Goal: Task Accomplishment & Management: Manage account settings

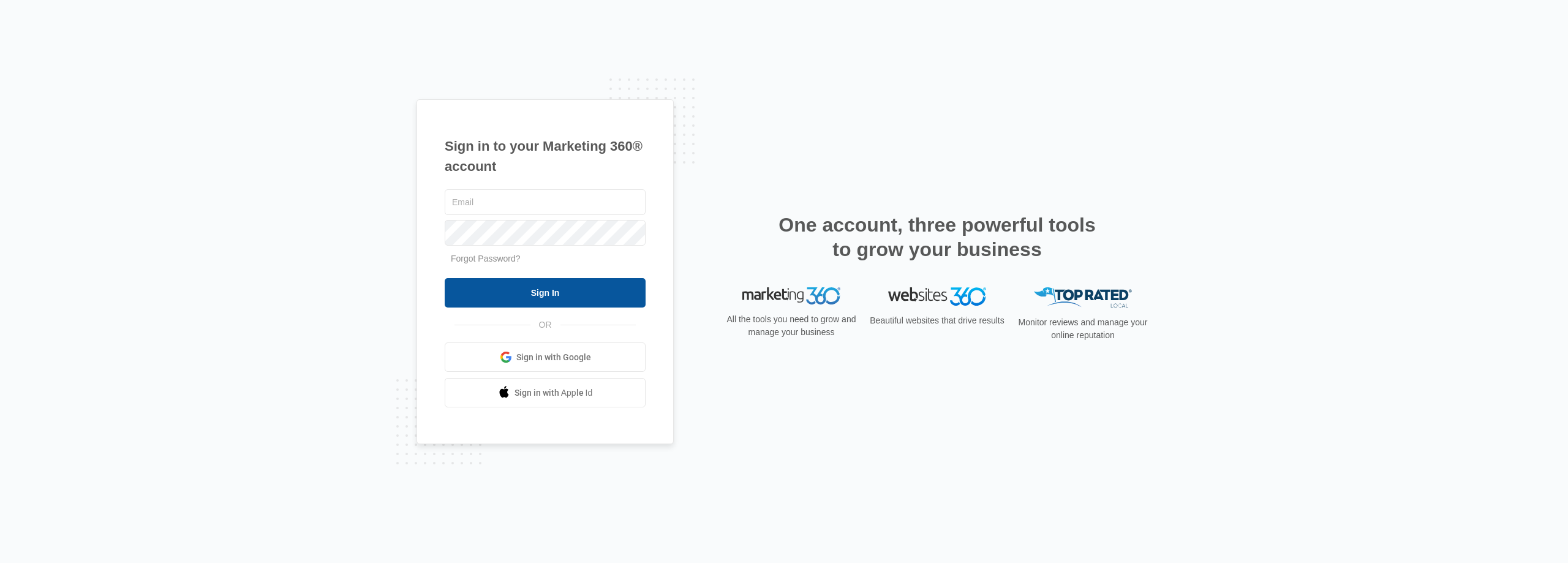
type input "[EMAIL_ADDRESS][DOMAIN_NAME]"
click at [561, 300] on input "Sign In" at bounding box center [545, 293] width 201 height 30
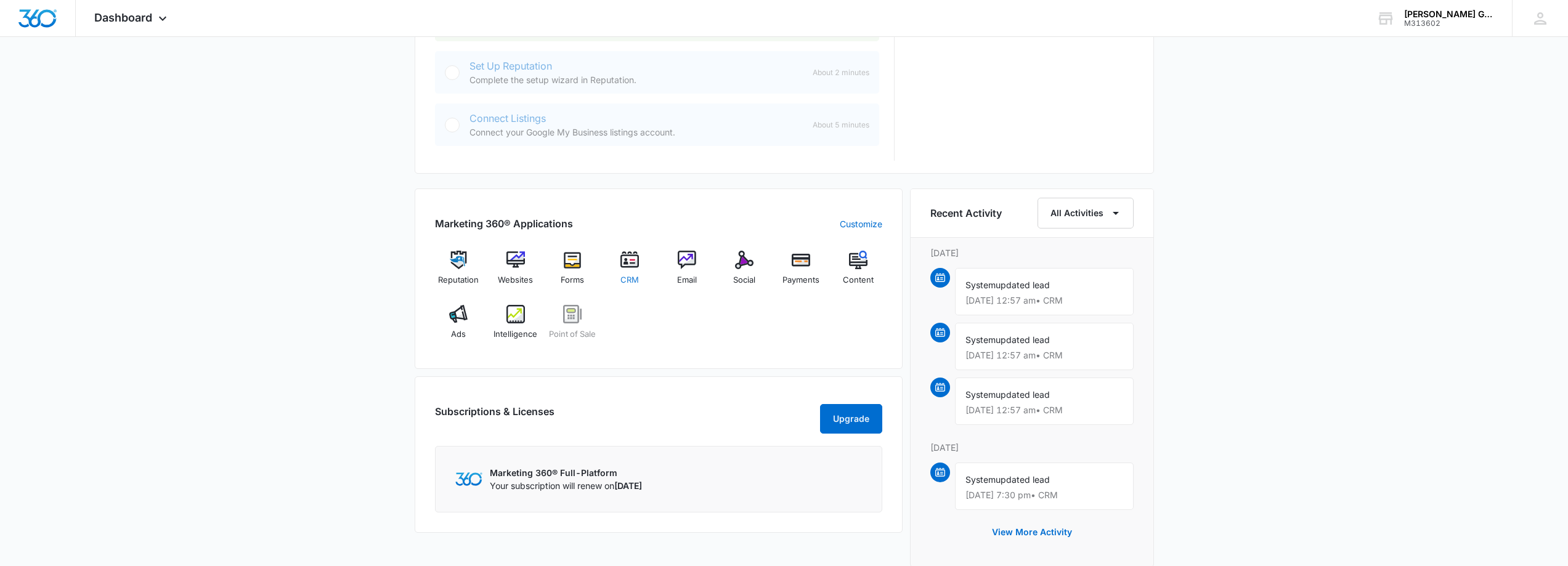
scroll to position [616, 0]
click at [633, 260] on img at bounding box center [629, 258] width 19 height 19
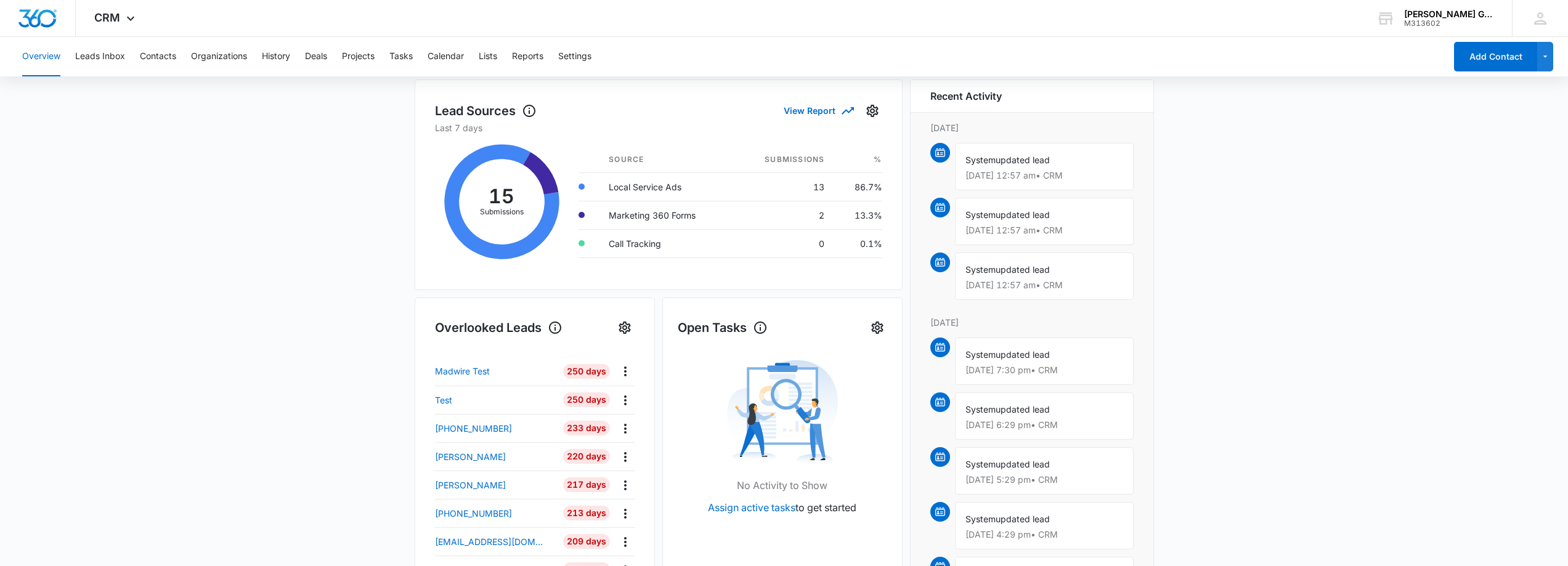
scroll to position [185, 0]
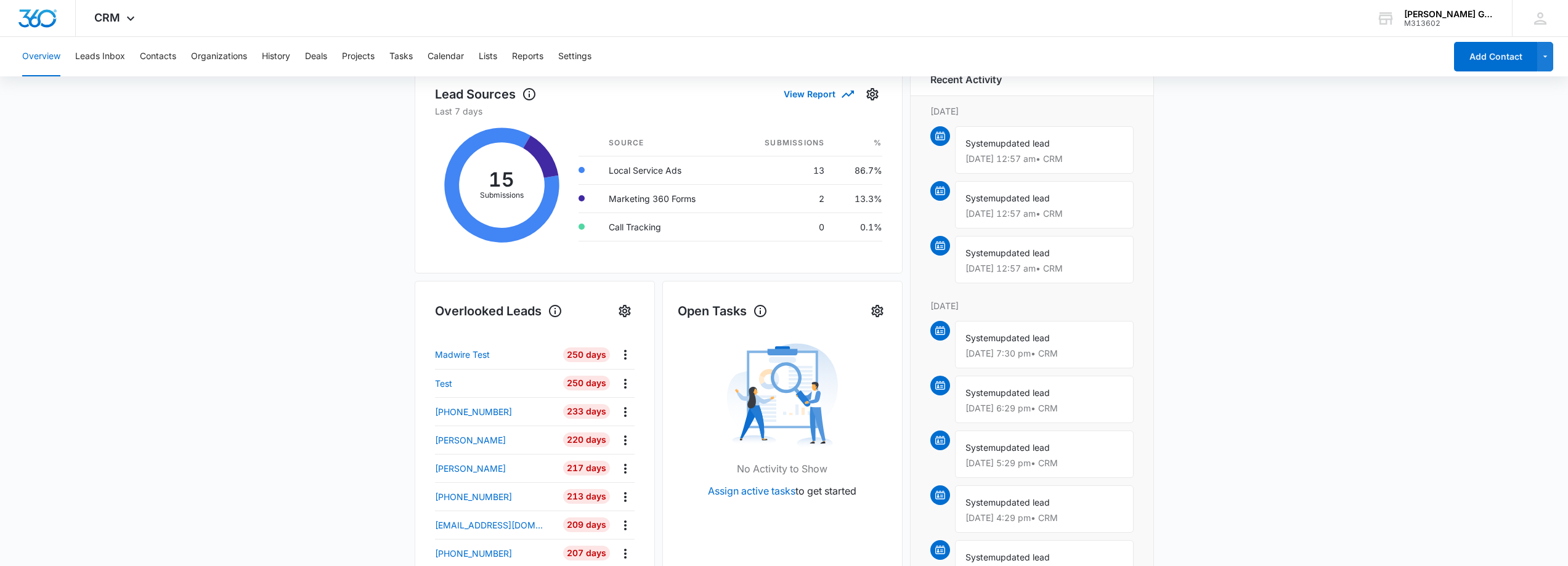
click at [271, 255] on main "Overview Total Leads 201 0 New [DATE] Go to Leads Lead Submissions this Week 15…" at bounding box center [784, 405] width 1568 height 948
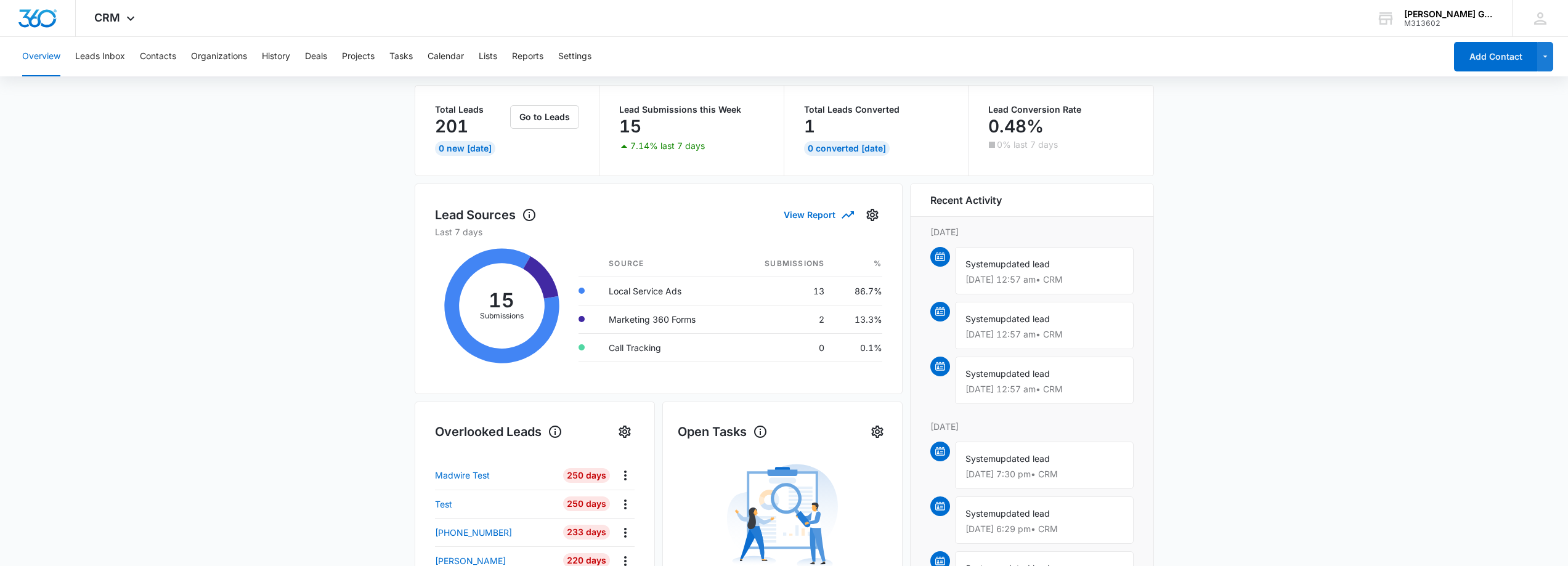
scroll to position [0, 0]
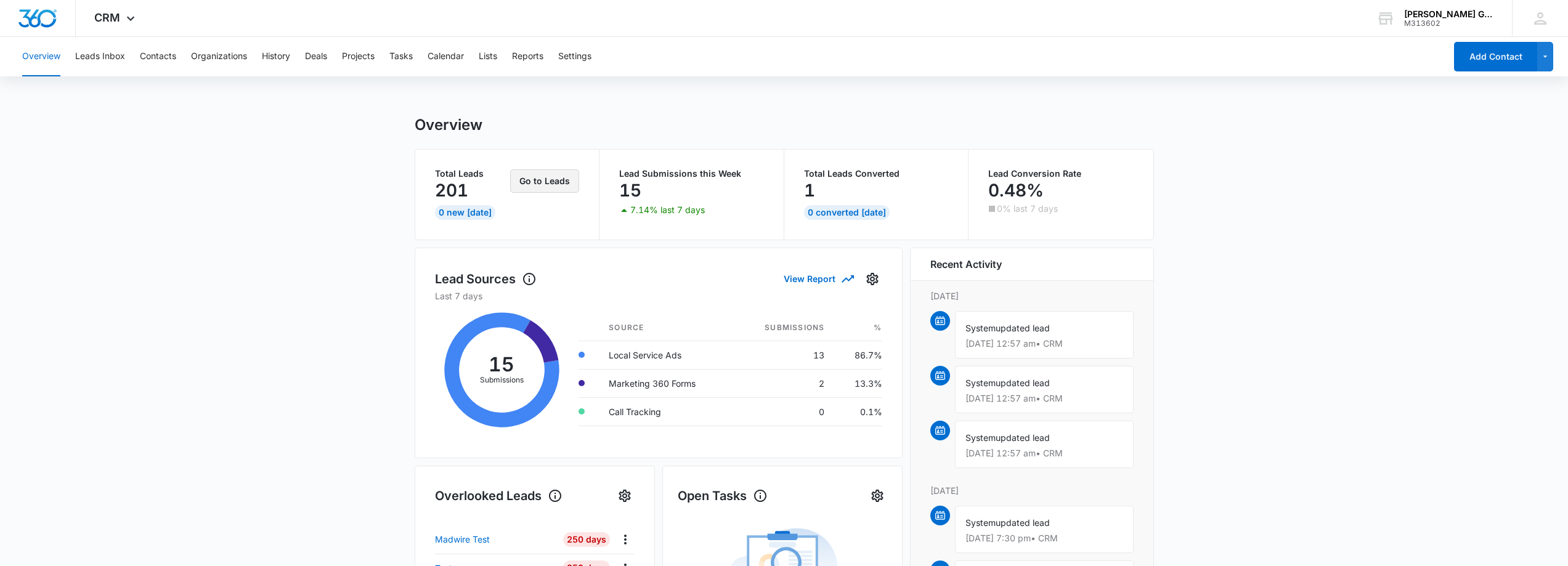
click at [557, 182] on button "Go to Leads" at bounding box center [545, 181] width 69 height 24
